Goal: Task Accomplishment & Management: Manage account settings

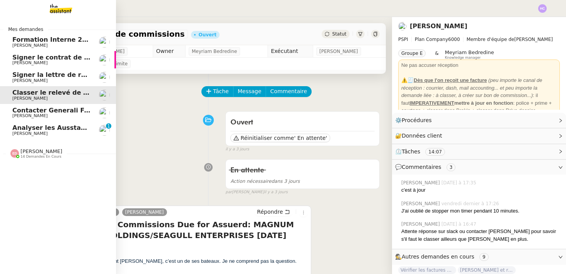
click at [45, 131] on span "Analyser les Ausstandsmeldungen" at bounding box center [72, 127] width 120 height 7
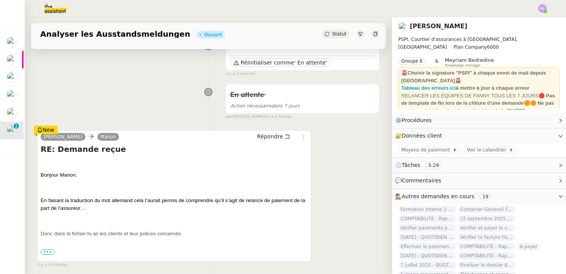
scroll to position [79, 0]
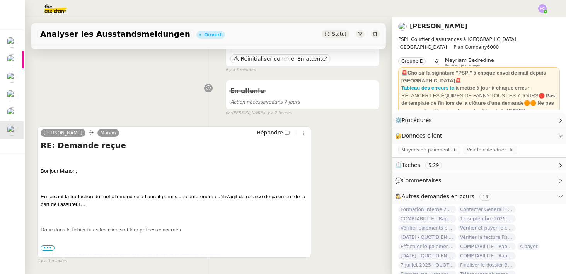
click at [49, 248] on span "•••" at bounding box center [48, 248] width 14 height 5
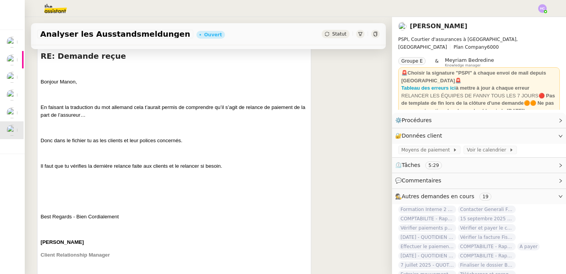
scroll to position [179, 0]
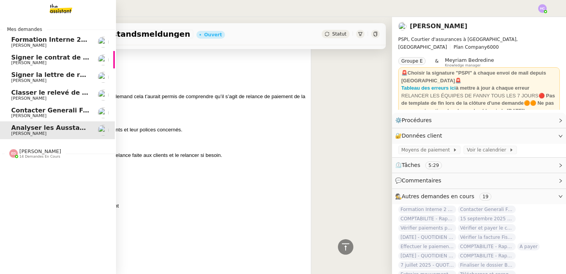
click at [31, 111] on span "Contacter Generali France pour demande AU094424" at bounding box center [101, 110] width 181 height 7
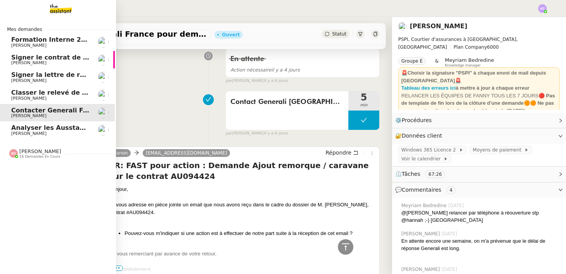
scroll to position [2592, 0]
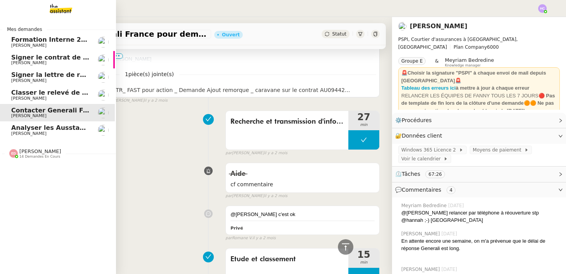
click at [44, 89] on link "Classer le relevé de commissions [PERSON_NAME]" at bounding box center [57, 95] width 116 height 18
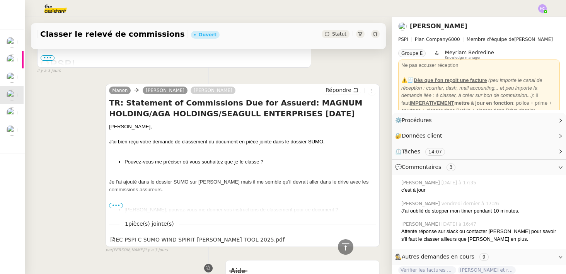
scroll to position [236, 0]
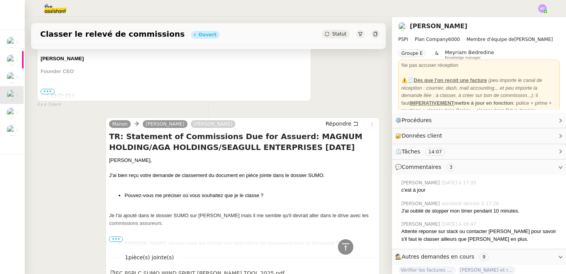
click at [117, 238] on span "•••" at bounding box center [116, 239] width 14 height 5
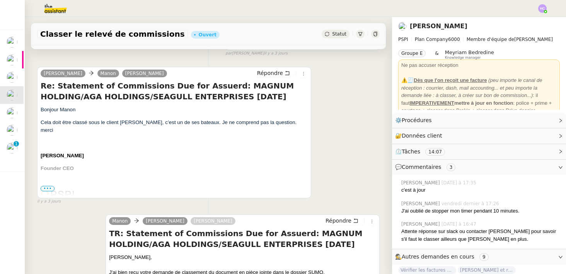
scroll to position [140, 0]
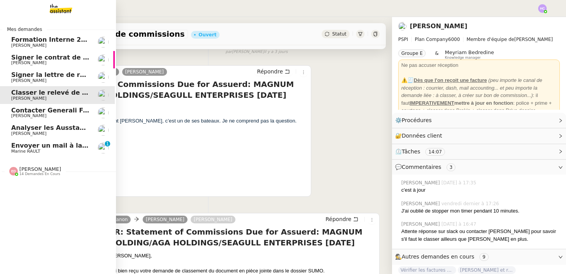
click at [51, 149] on span "Envoyer un mail à la mairie" at bounding box center [58, 145] width 95 height 7
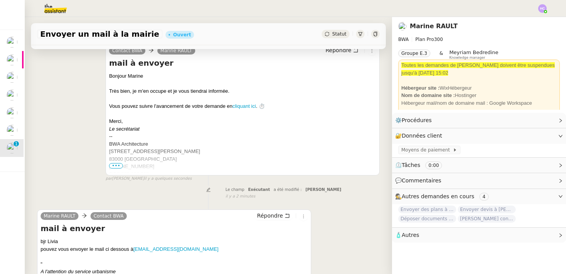
scroll to position [215, 0]
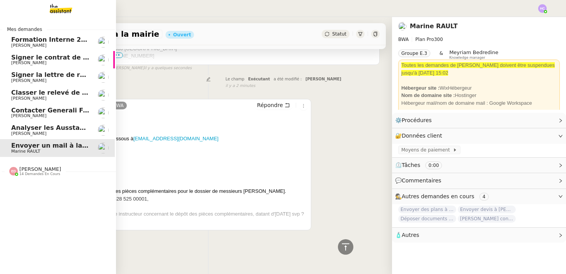
click at [47, 129] on span "Analyser les Ausstandsmeldungen" at bounding box center [71, 127] width 120 height 7
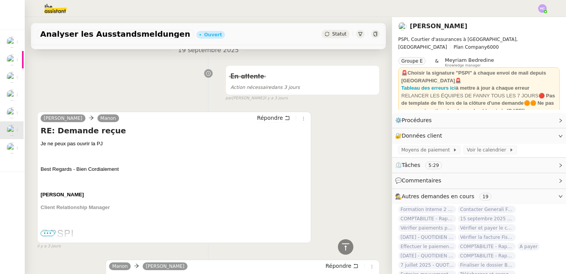
scroll to position [537, 0]
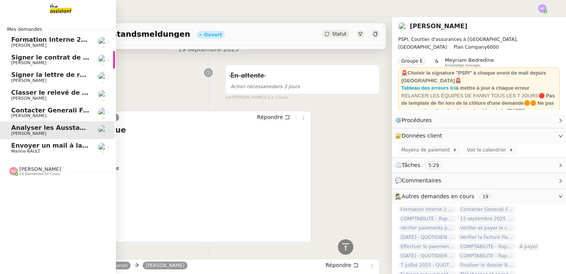
click at [73, 109] on span "Contacter Generali France pour demande AU094424" at bounding box center [101, 110] width 181 height 7
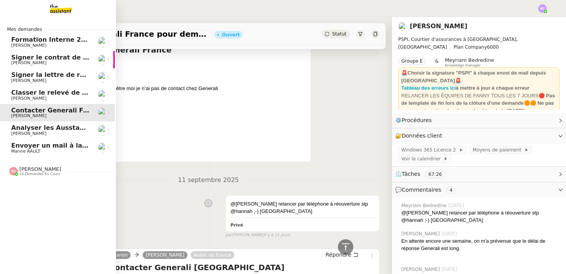
scroll to position [166, 0]
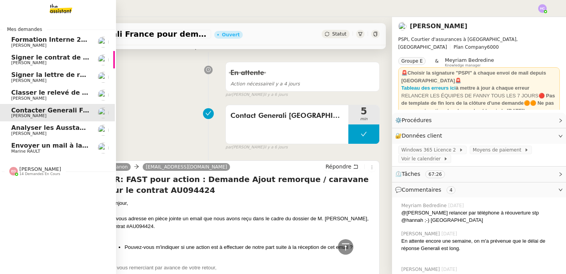
click at [68, 96] on span "Classer le relevé de commissions" at bounding box center [69, 92] width 116 height 7
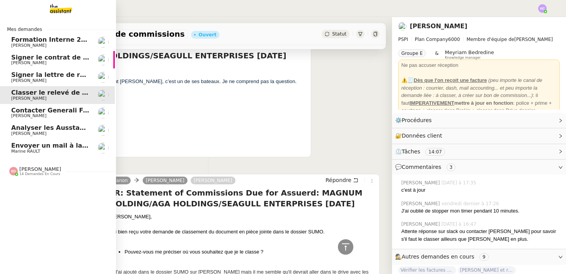
click at [62, 77] on span "Signer la lettre de rémunération" at bounding box center [67, 74] width 113 height 7
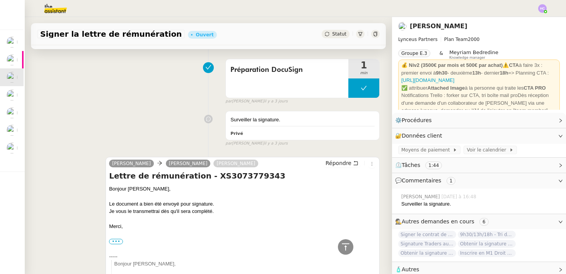
scroll to position [50, 0]
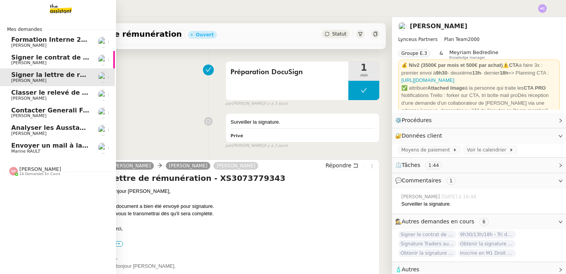
click at [18, 57] on span "Signer le contrat de la mutuelle" at bounding box center [66, 57] width 111 height 7
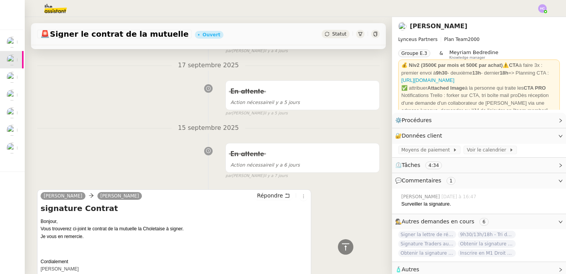
scroll to position [603, 0]
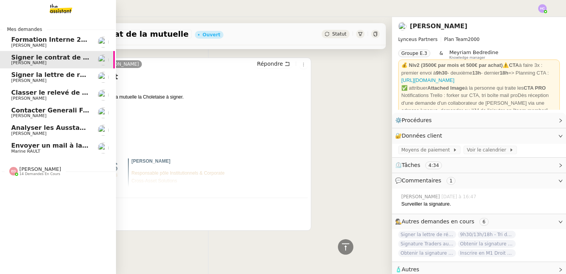
click at [58, 95] on span "Classer le relevé de commissions" at bounding box center [69, 92] width 116 height 7
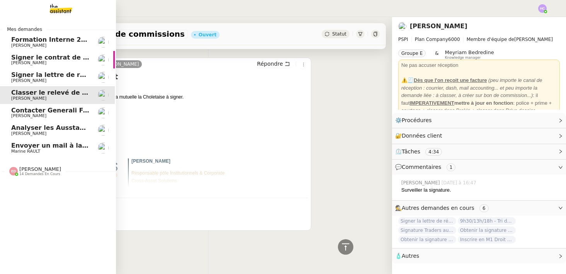
scroll to position [275, 0]
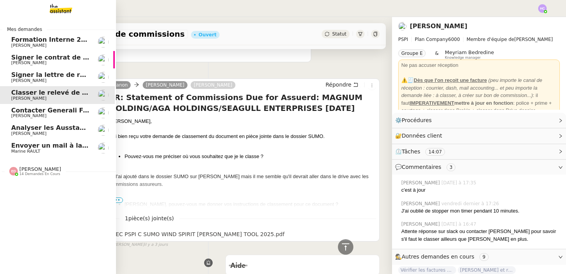
click at [36, 126] on span "Analyser les Ausstandsmeldungen" at bounding box center [71, 127] width 120 height 7
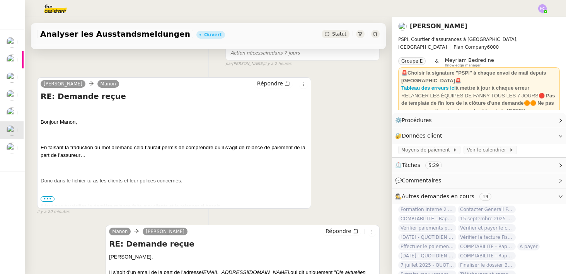
scroll to position [128, 0]
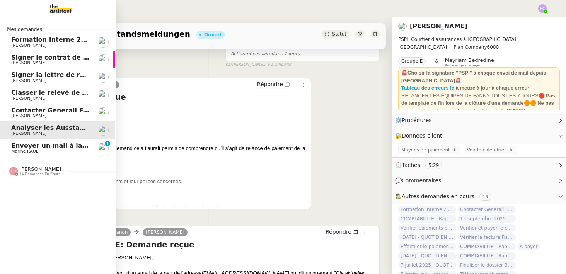
click at [21, 146] on span "Envoyer un mail à la mairie" at bounding box center [58, 145] width 95 height 7
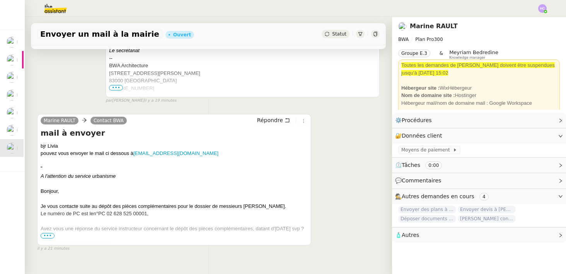
scroll to position [345, 0]
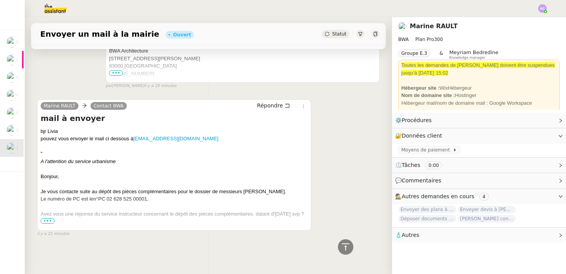
click at [51, 222] on span "•••" at bounding box center [48, 221] width 14 height 5
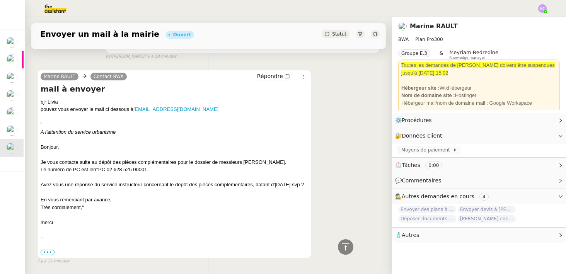
scroll to position [385, 0]
